Goal: Navigation & Orientation: Go to known website

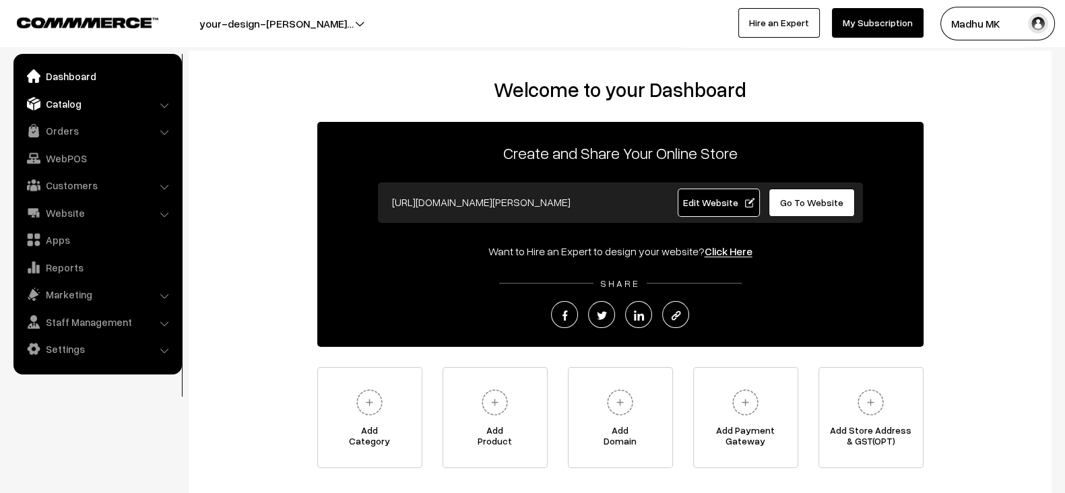
click at [80, 106] on link "Catalog" at bounding box center [97, 104] width 160 height 24
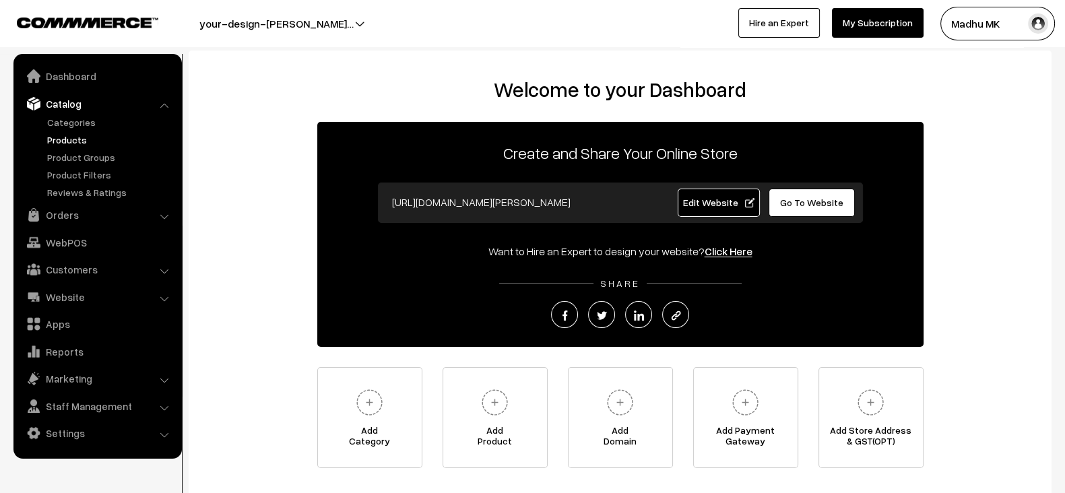
click at [69, 139] on link "Products" at bounding box center [110, 140] width 133 height 14
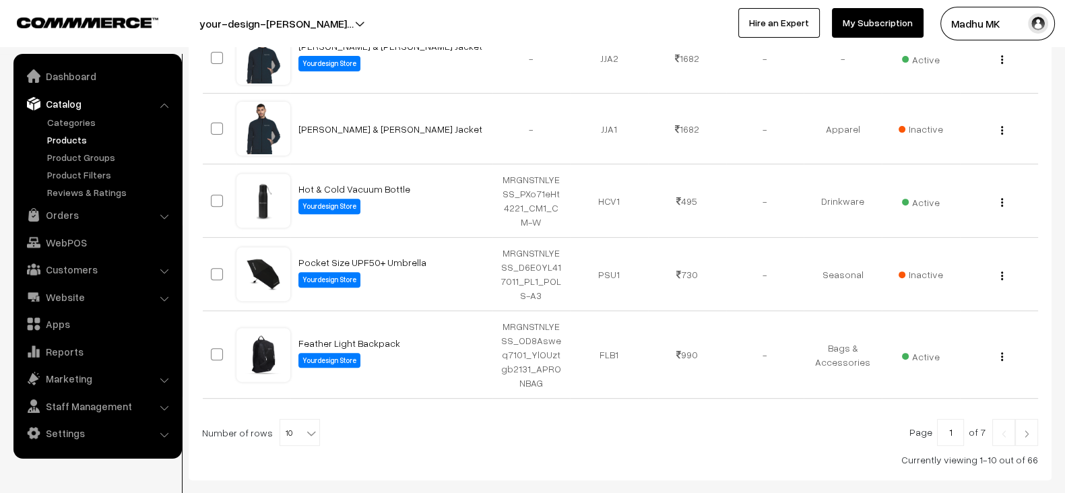
scroll to position [689, 0]
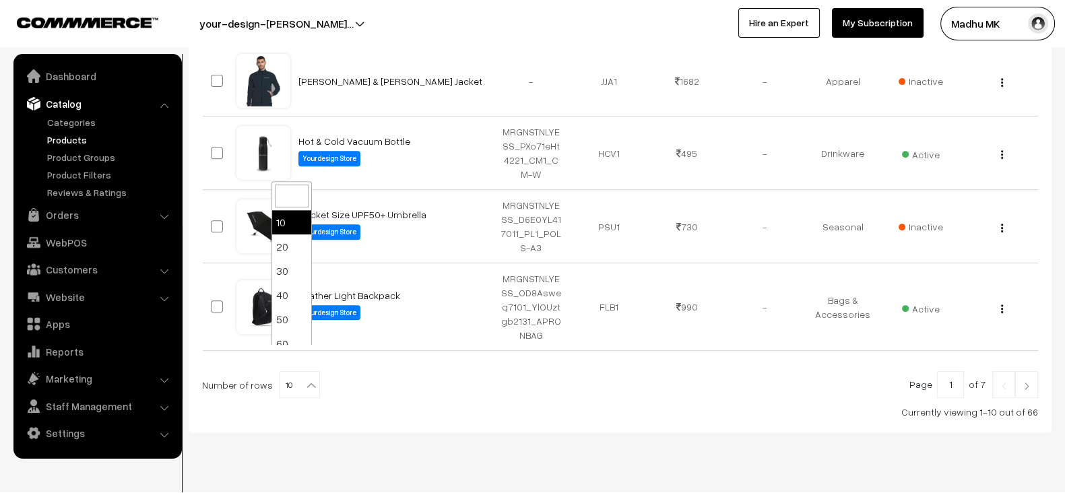
click at [295, 372] on span "10" at bounding box center [299, 385] width 39 height 27
select select "100"
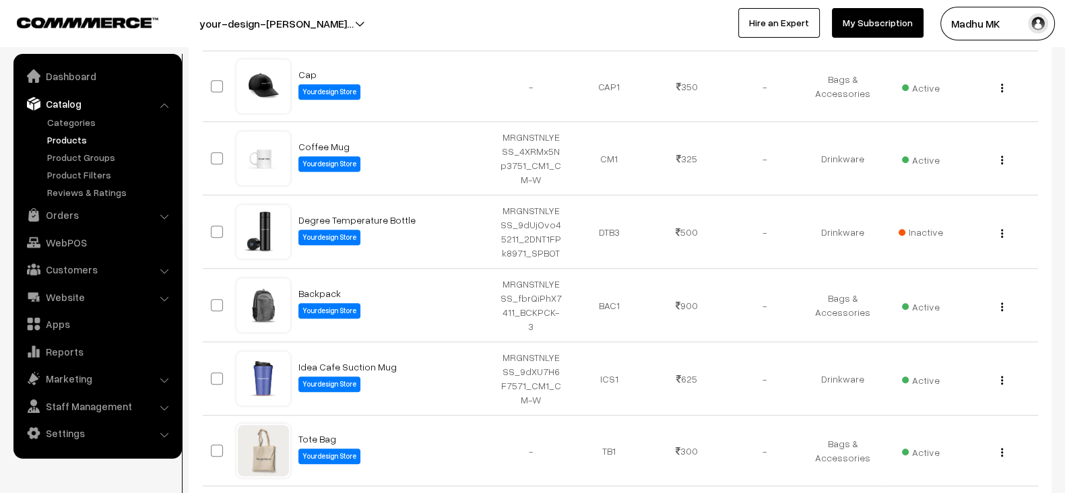
scroll to position [1344, 0]
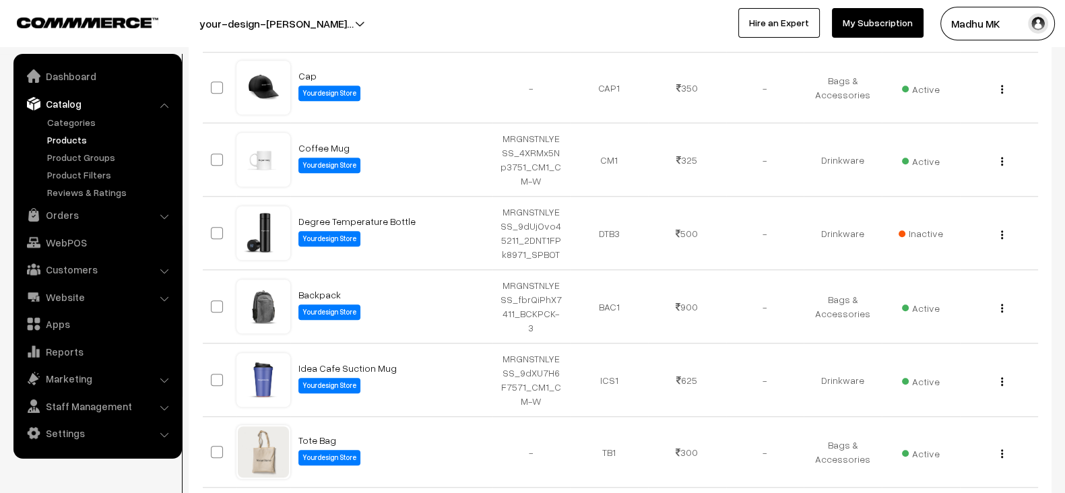
click at [336, 21] on button "your-design-[PERSON_NAME]…" at bounding box center [276, 24] width 249 height 34
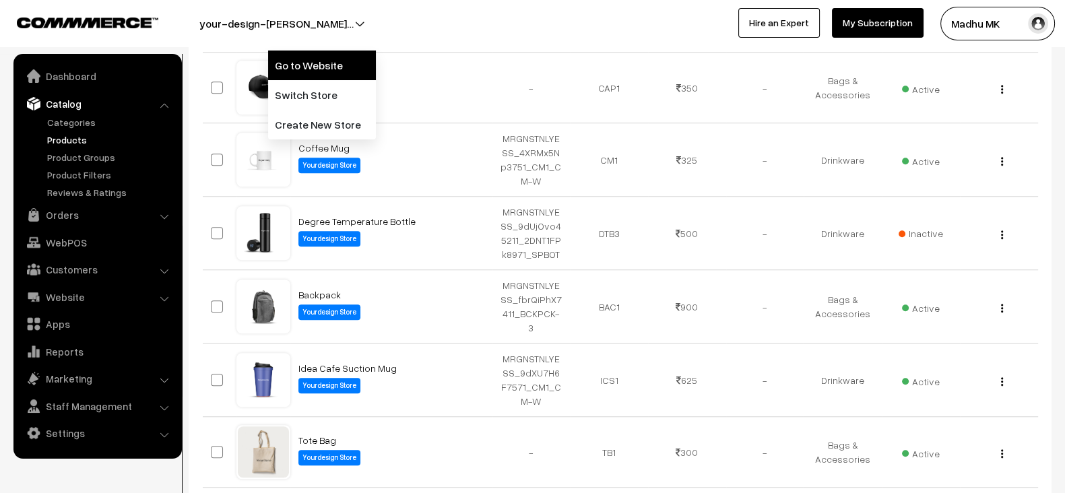
click at [311, 65] on link "Go to Website" at bounding box center [322, 66] width 108 height 30
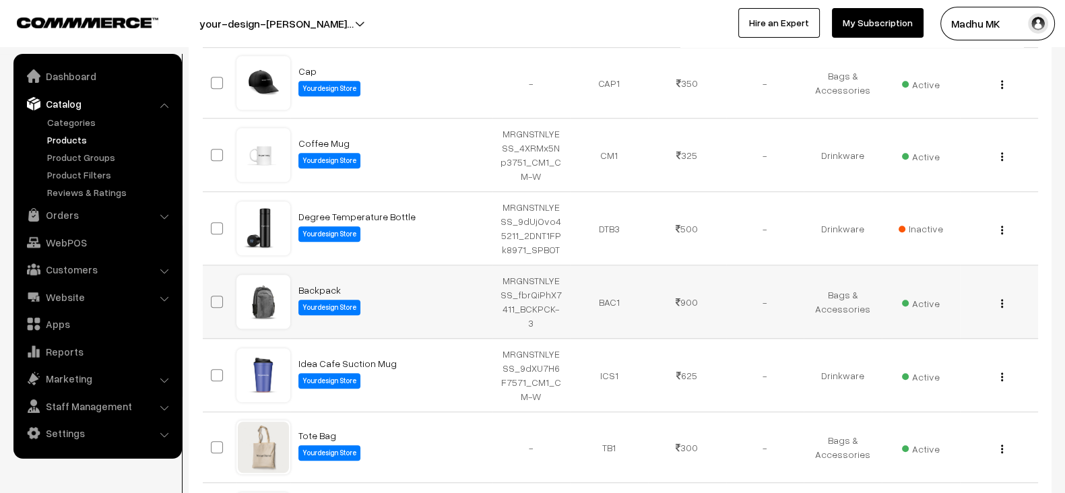
scroll to position [1350, 0]
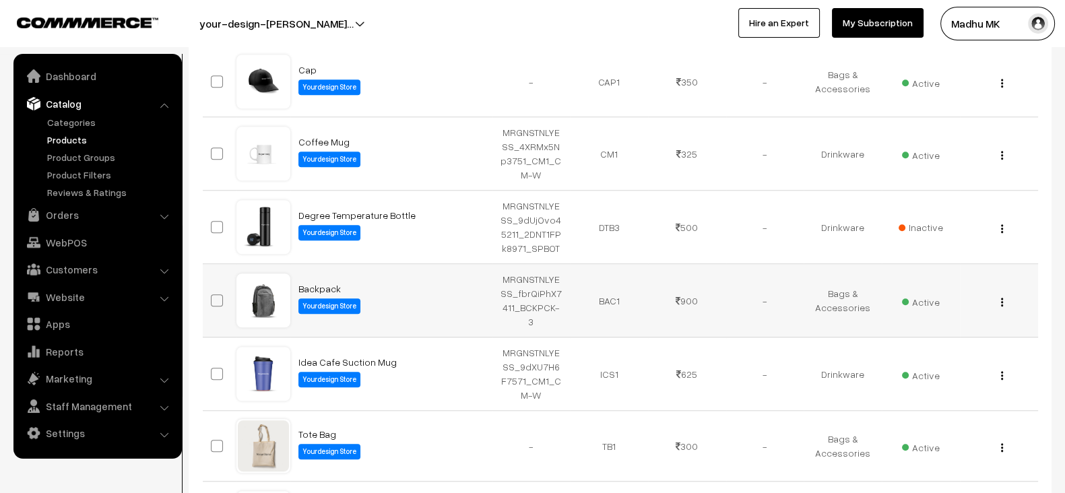
scroll to position [1348, 0]
